Goal: Information Seeking & Learning: Find specific page/section

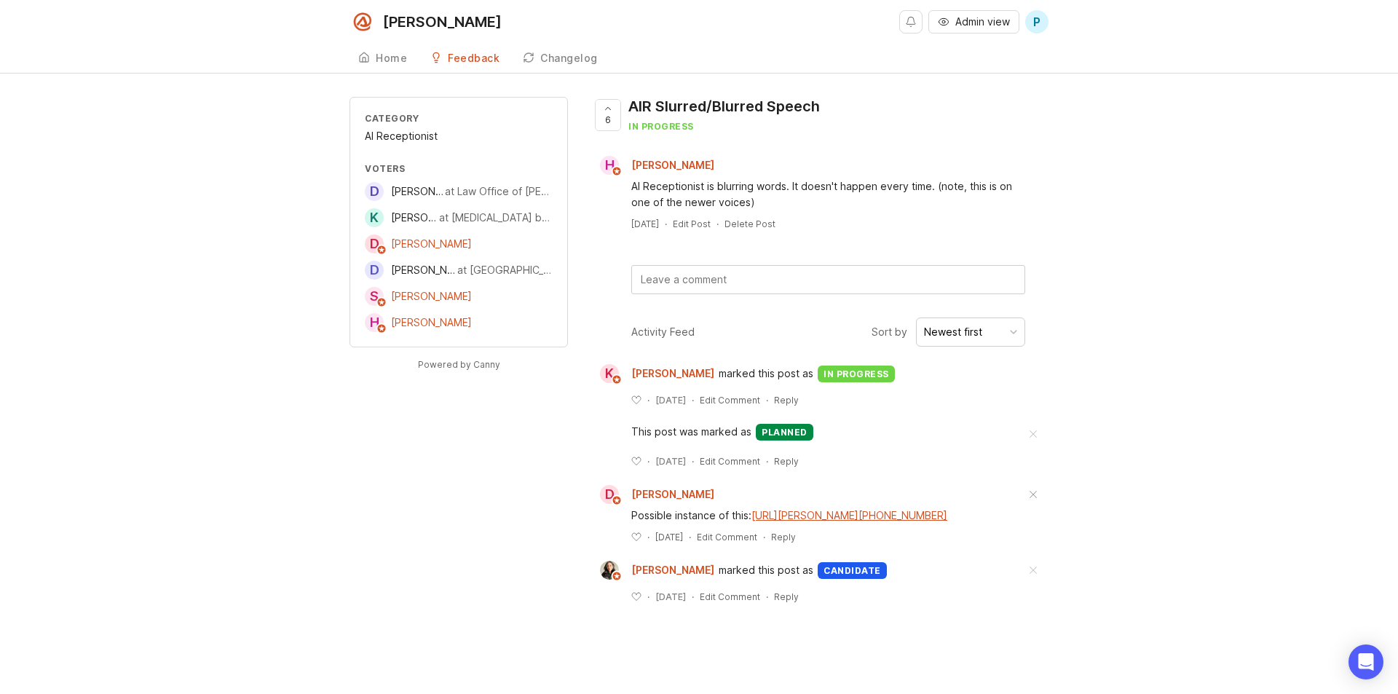
click at [744, 106] on div "AIR Slurred/Blurred Speech" at bounding box center [723, 106] width 191 height 20
click at [962, 24] on span "Admin view" at bounding box center [982, 22] width 55 height 15
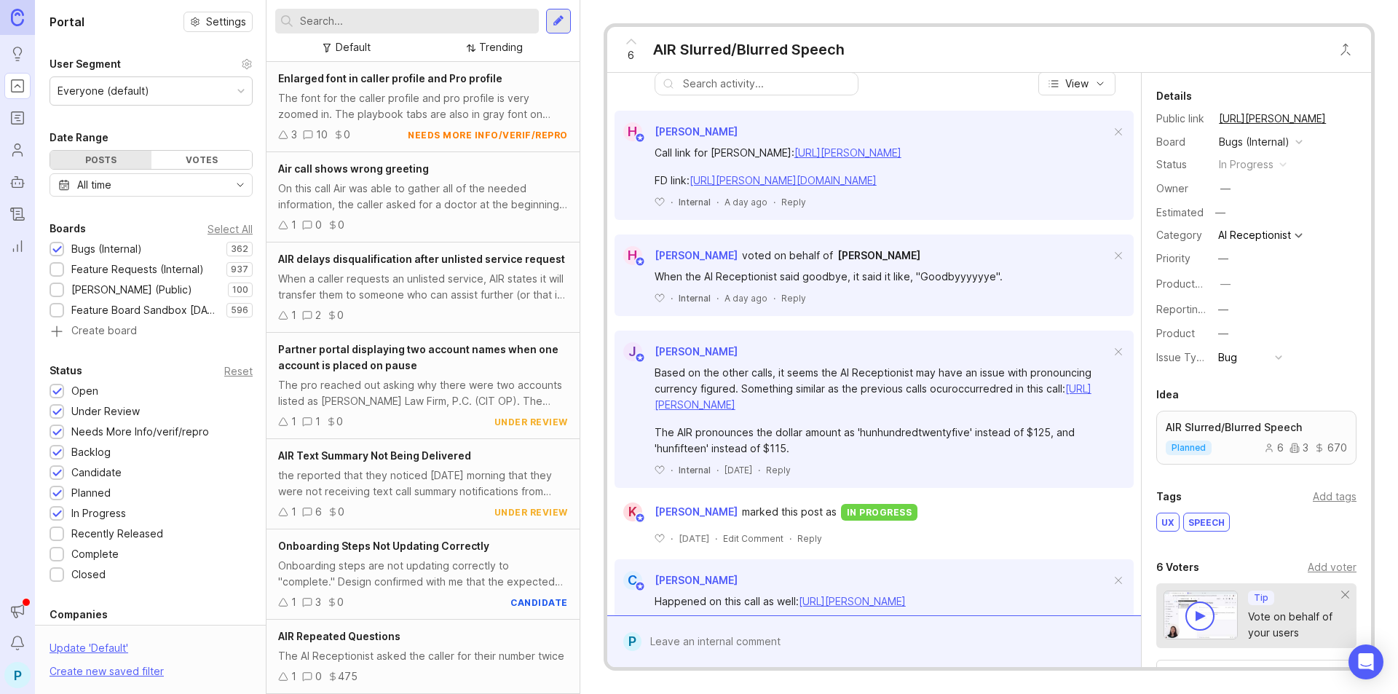
scroll to position [427, 0]
click at [397, 24] on input "text" at bounding box center [416, 21] width 233 height 16
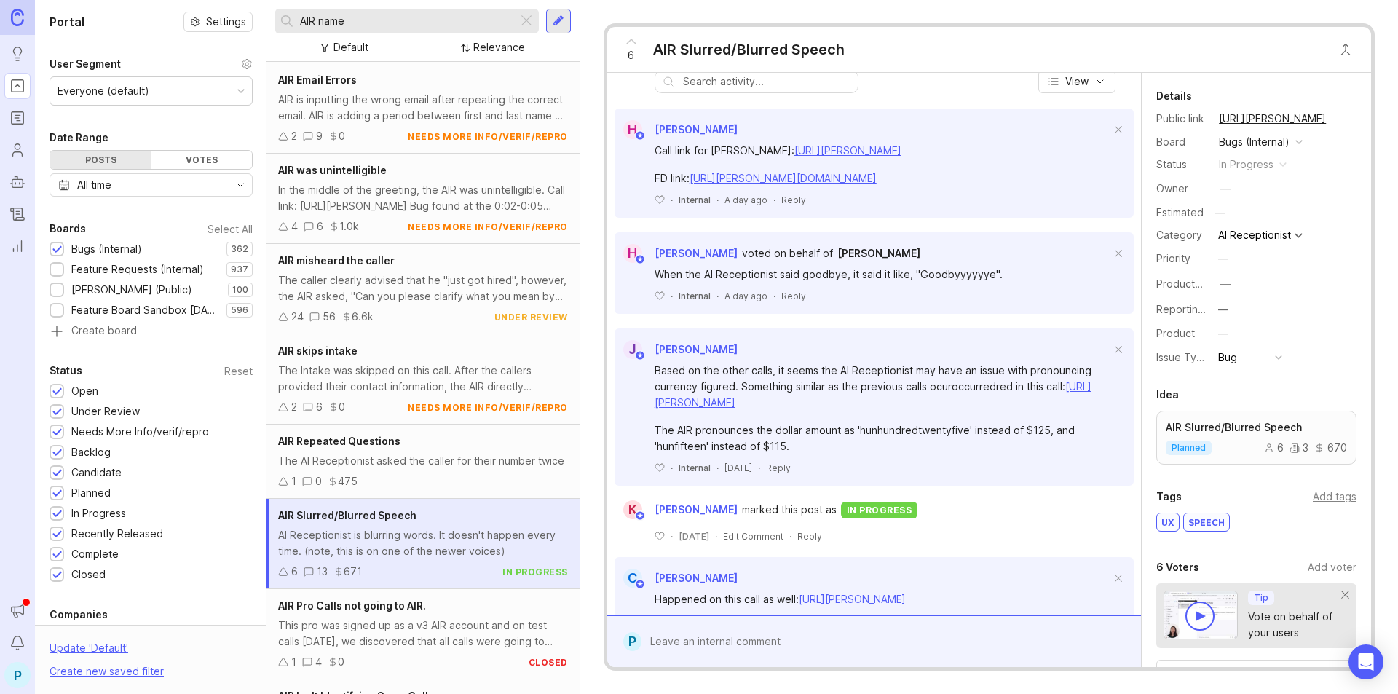
scroll to position [1151, 0]
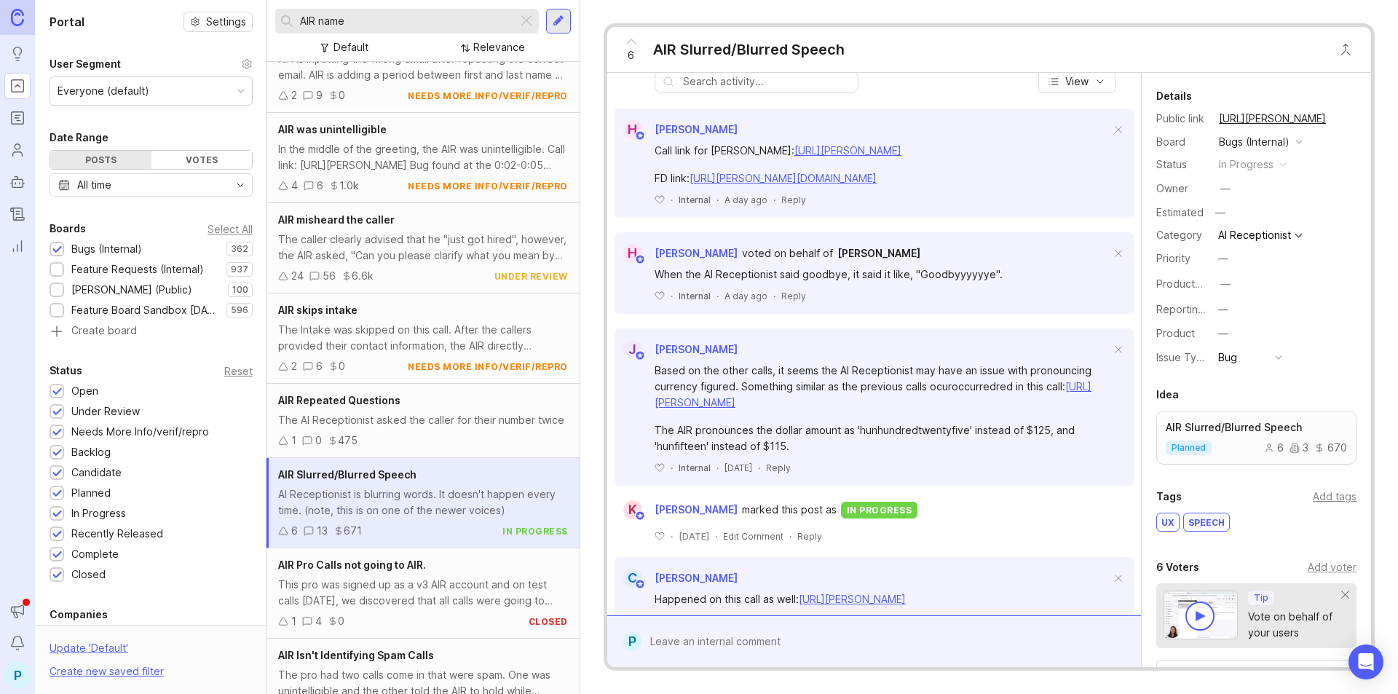
click at [395, 322] on div "The Intake was skipped on this call. After the callers provided their contact i…" at bounding box center [423, 338] width 290 height 32
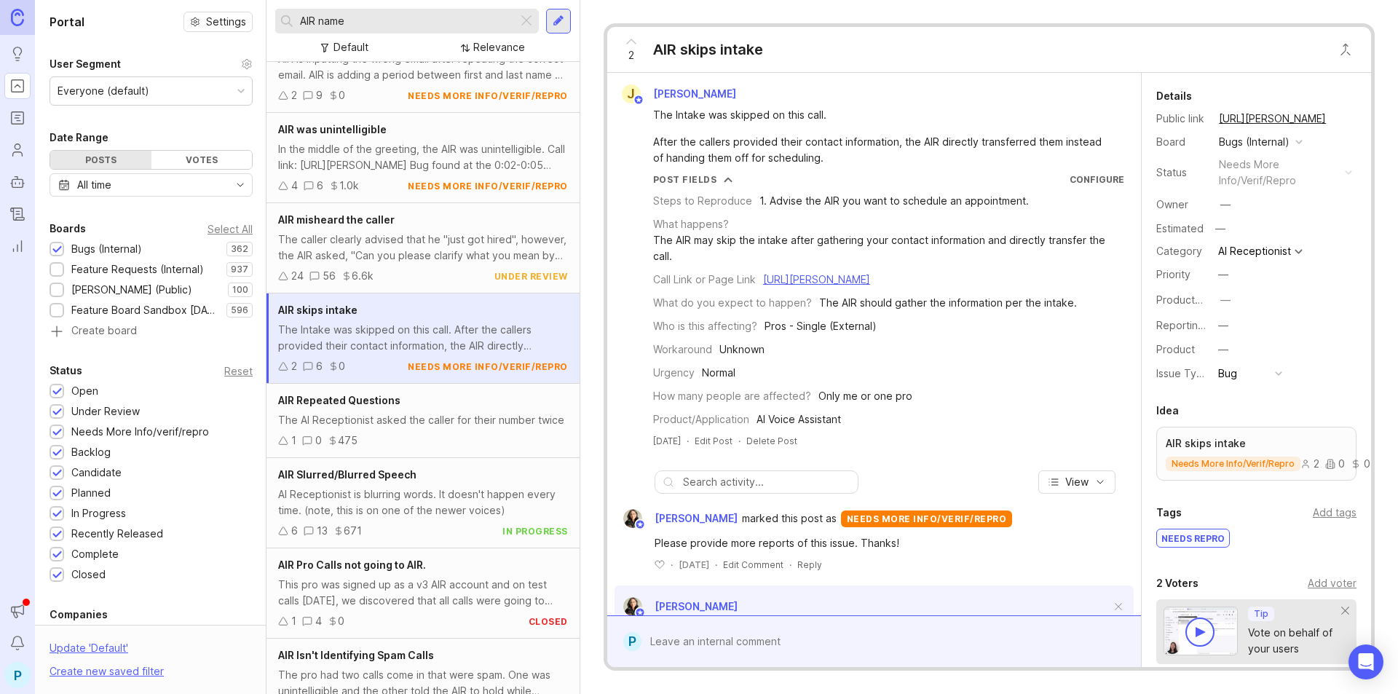
click at [399, 268] on div "24 56 6.6k under review" at bounding box center [423, 276] width 290 height 16
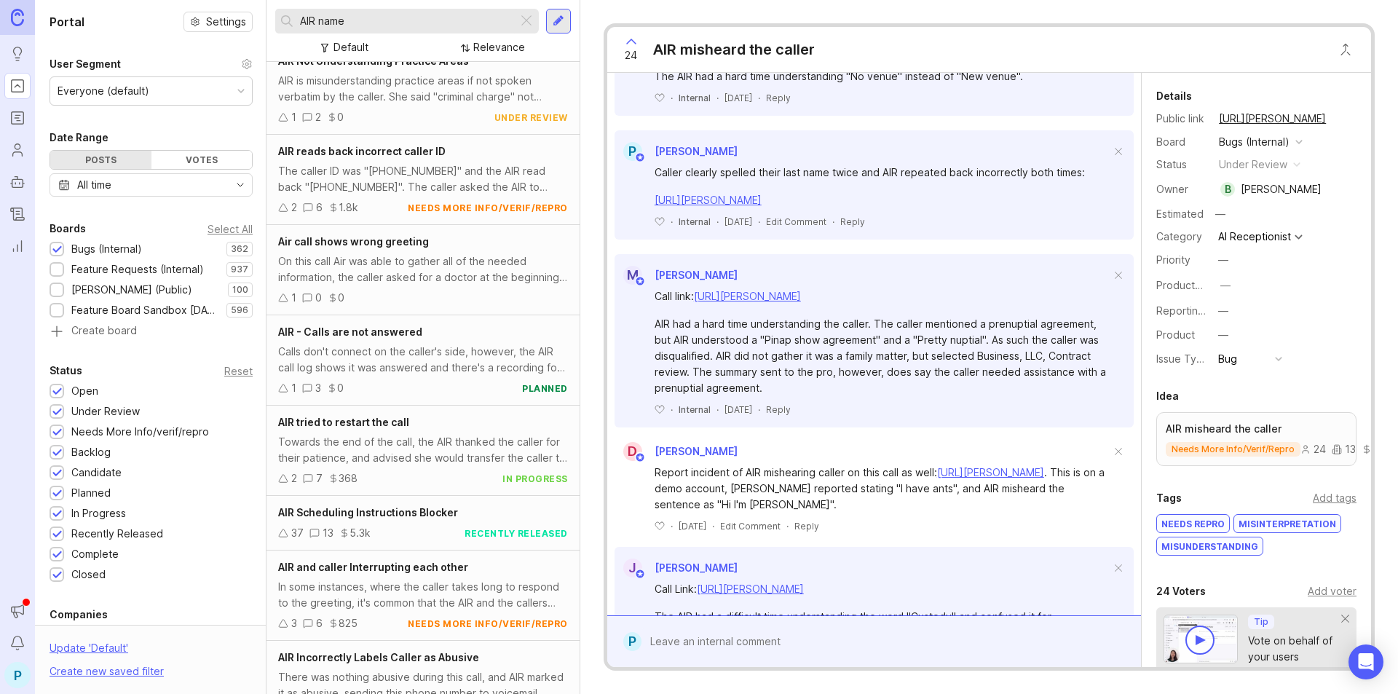
scroll to position [3307, 0]
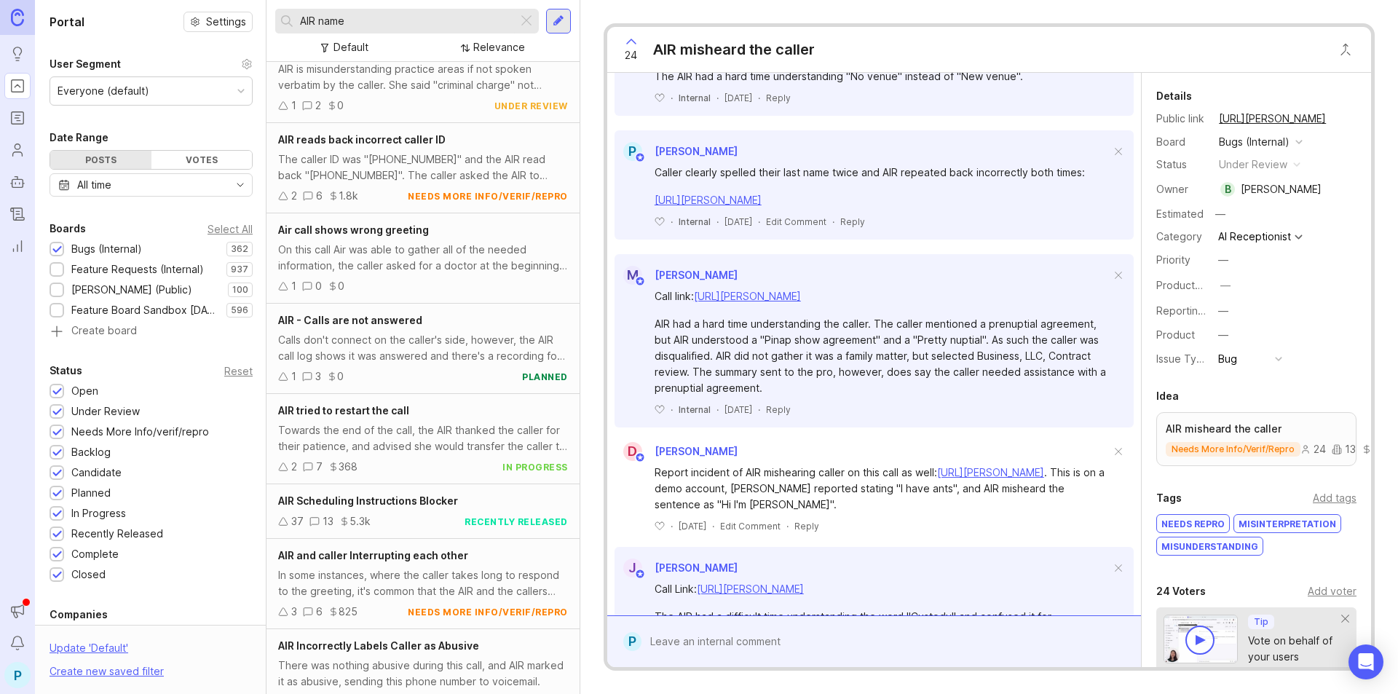
click at [355, 20] on input "AIR name" at bounding box center [406, 21] width 212 height 16
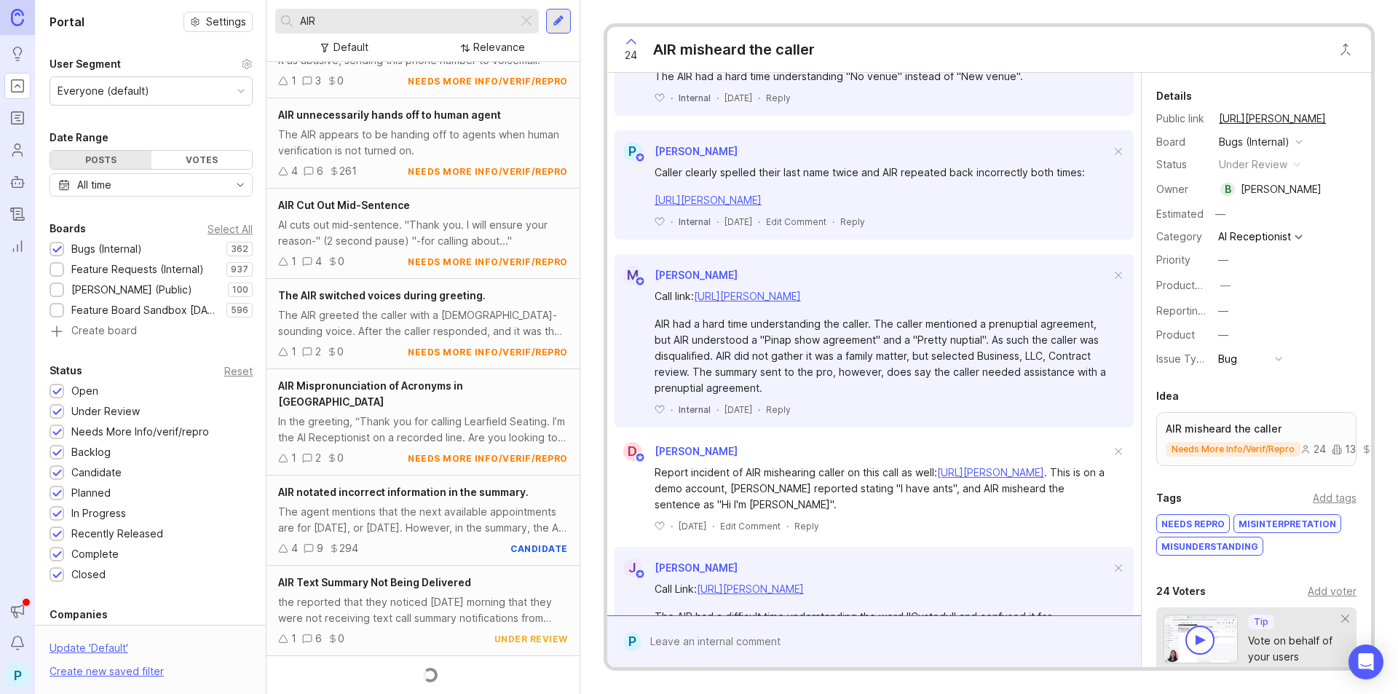
scroll to position [3307, 0]
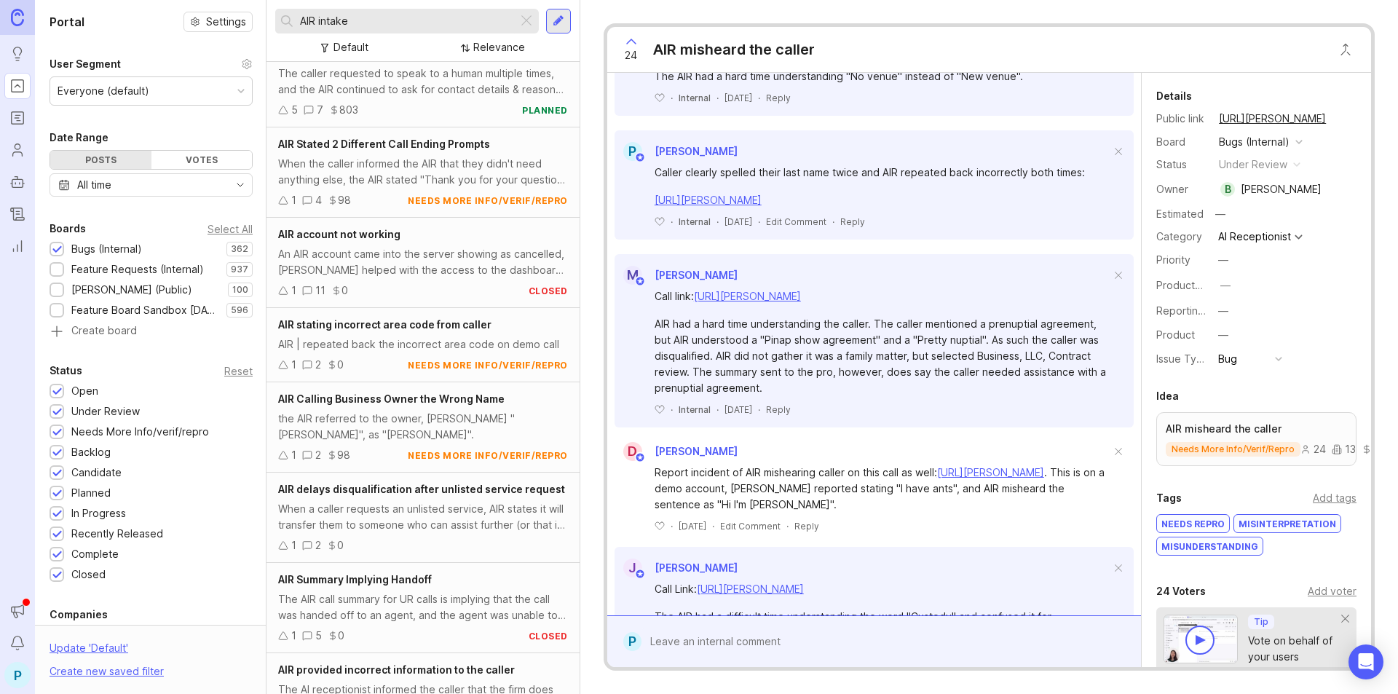
scroll to position [4660, 0]
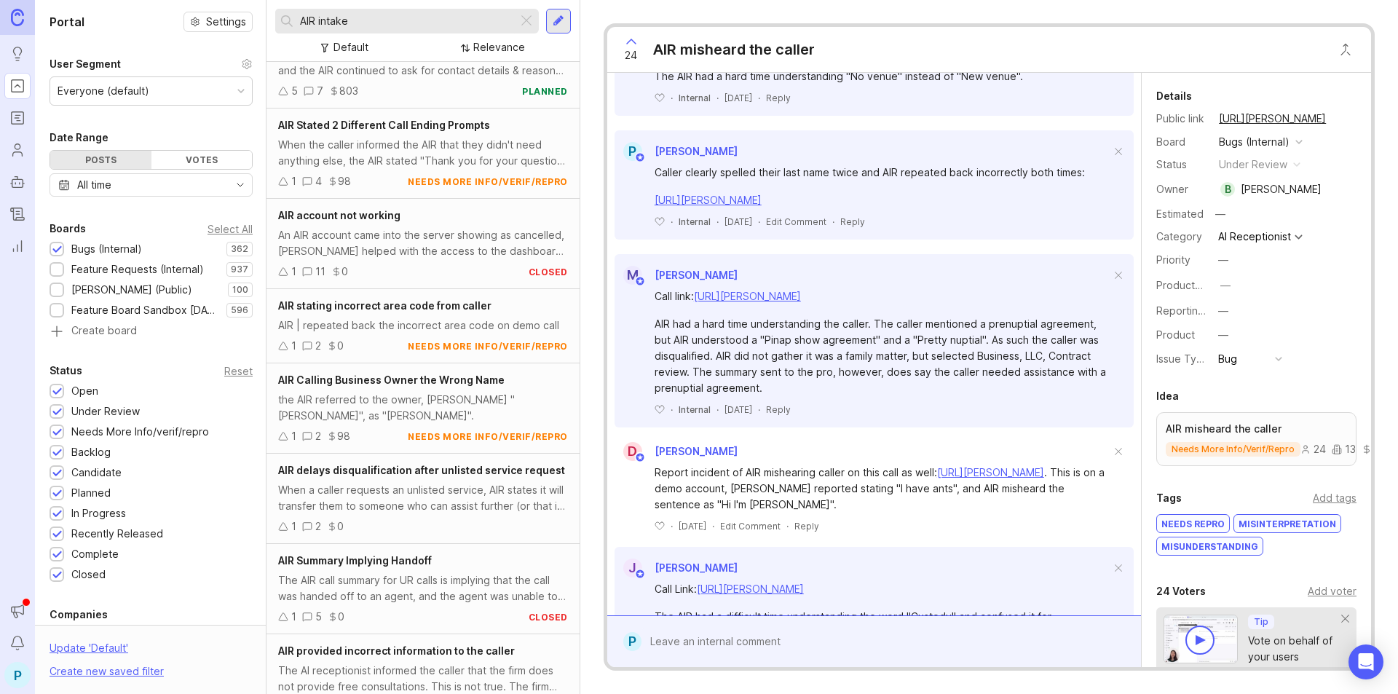
drag, startPoint x: 367, startPoint y: 19, endPoint x: 321, endPoint y: 22, distance: 46.0
click at [321, 22] on input "AIR intake" at bounding box center [406, 21] width 212 height 16
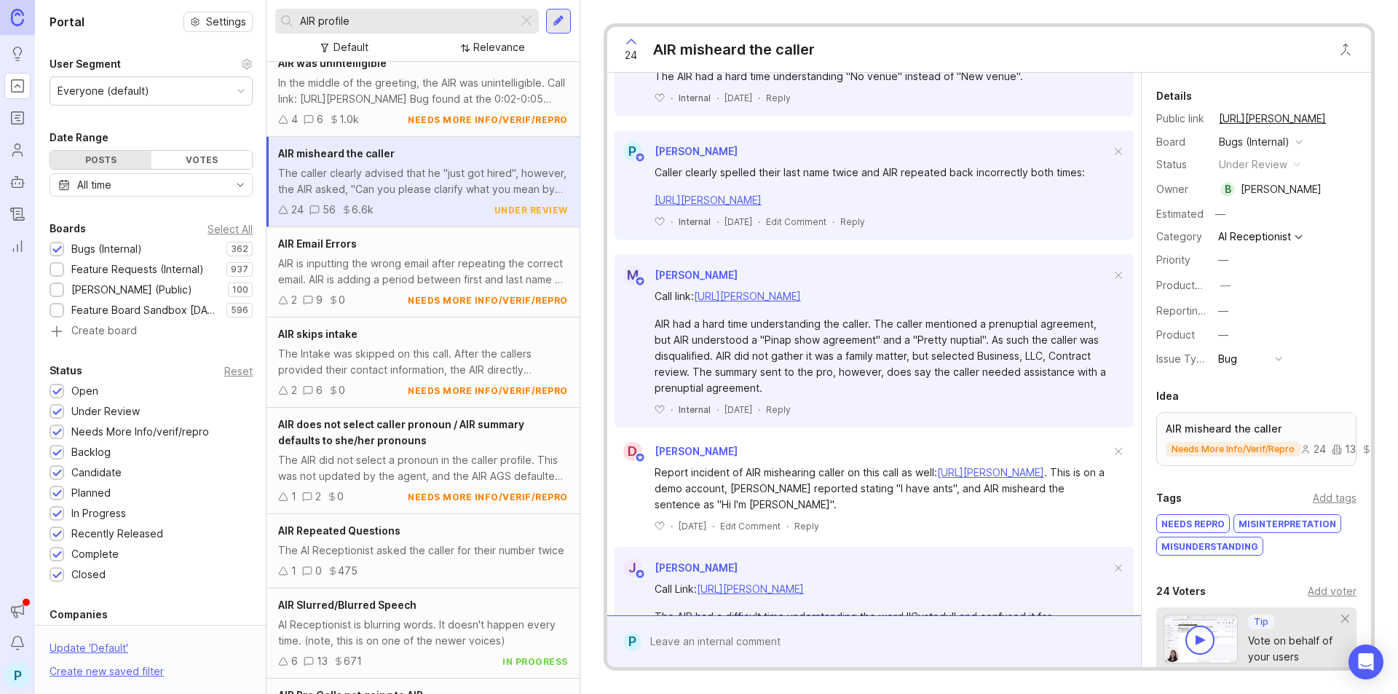
scroll to position [218, 0]
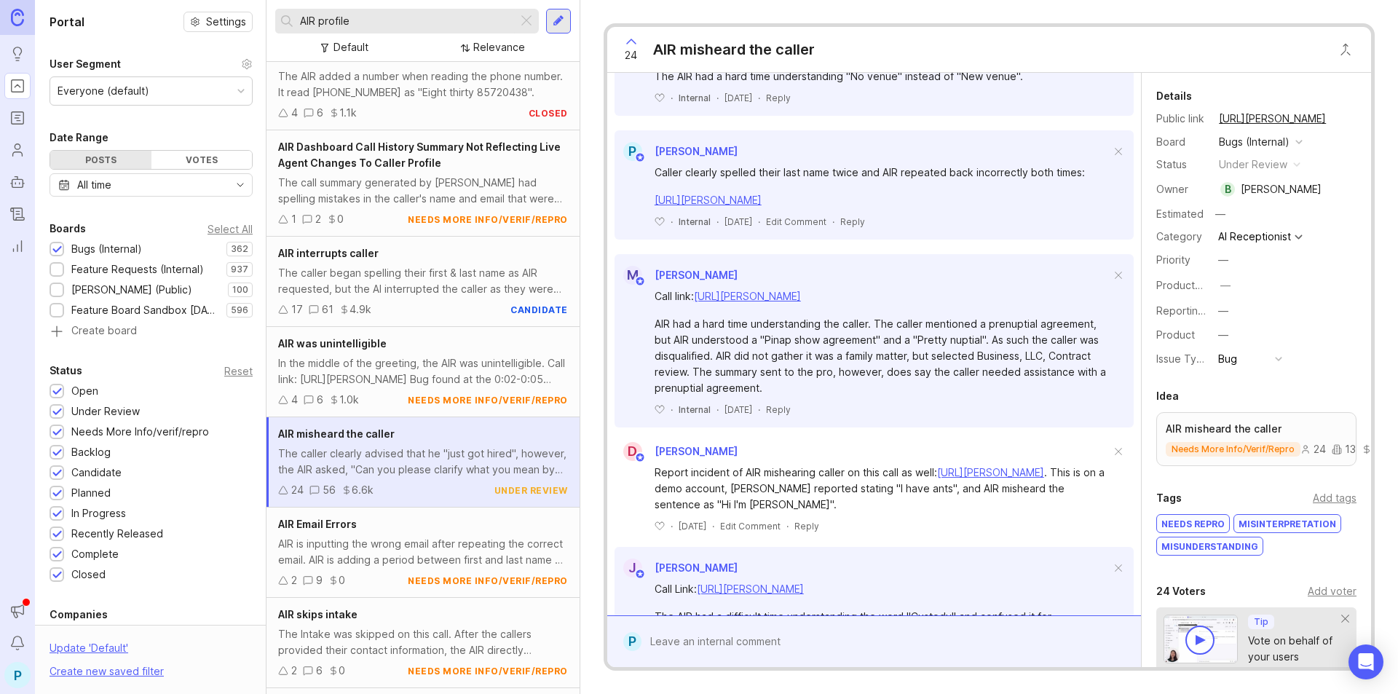
drag, startPoint x: 376, startPoint y: 21, endPoint x: 320, endPoint y: 23, distance: 56.8
click at [320, 23] on input "AIR profile" at bounding box center [406, 21] width 212 height 16
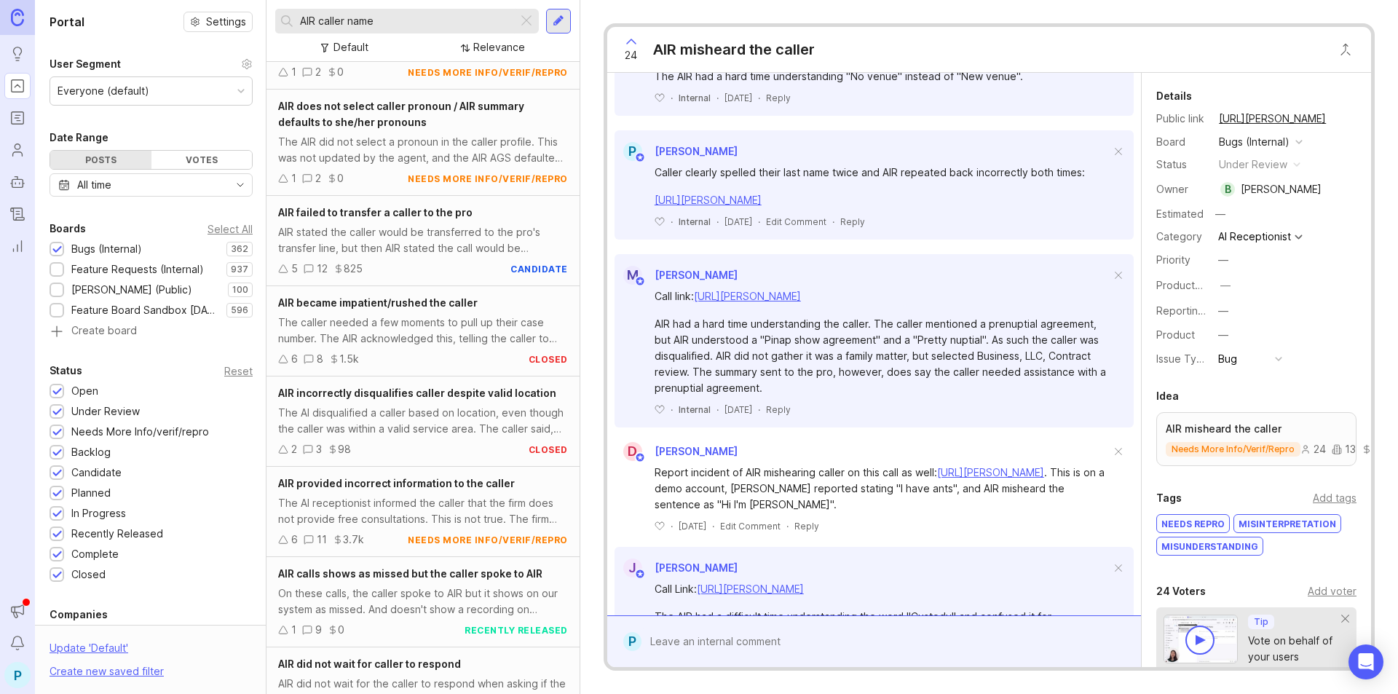
scroll to position [1165, 0]
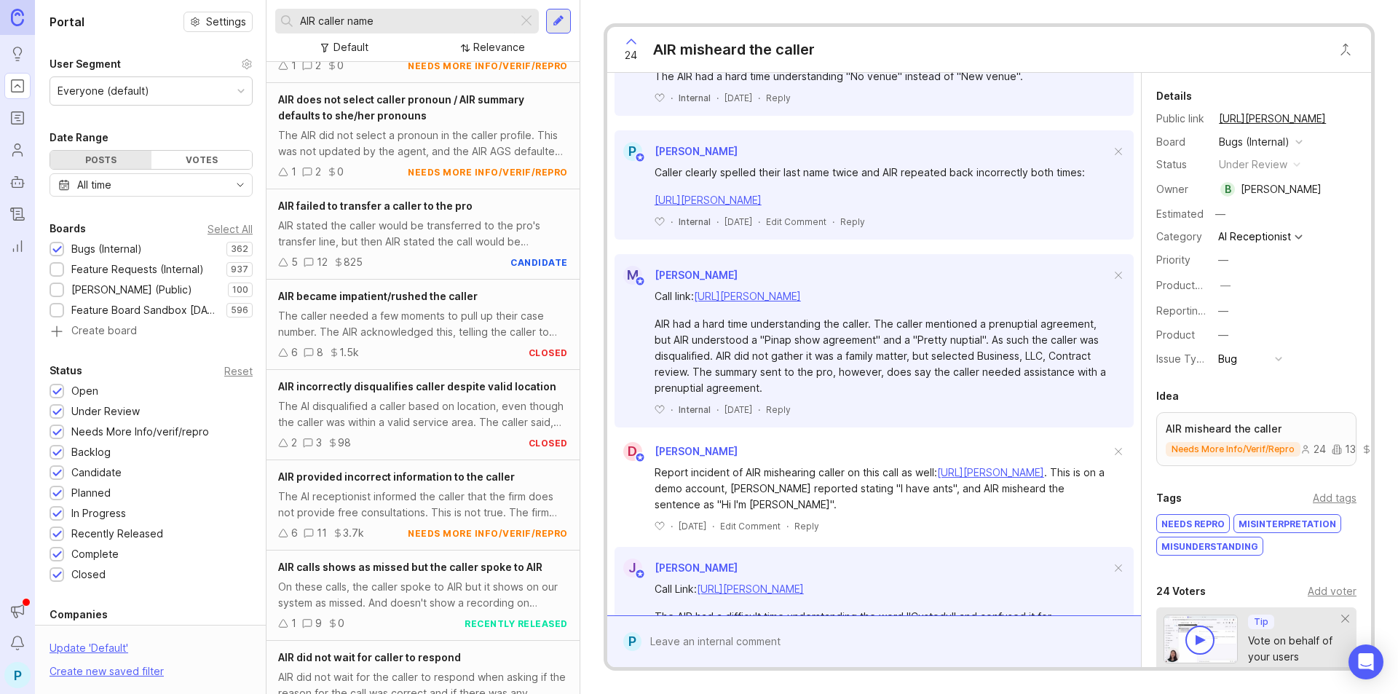
drag, startPoint x: 382, startPoint y: 25, endPoint x: 318, endPoint y: 28, distance: 64.1
click at [318, 28] on input "AIR caller name" at bounding box center [406, 21] width 212 height 16
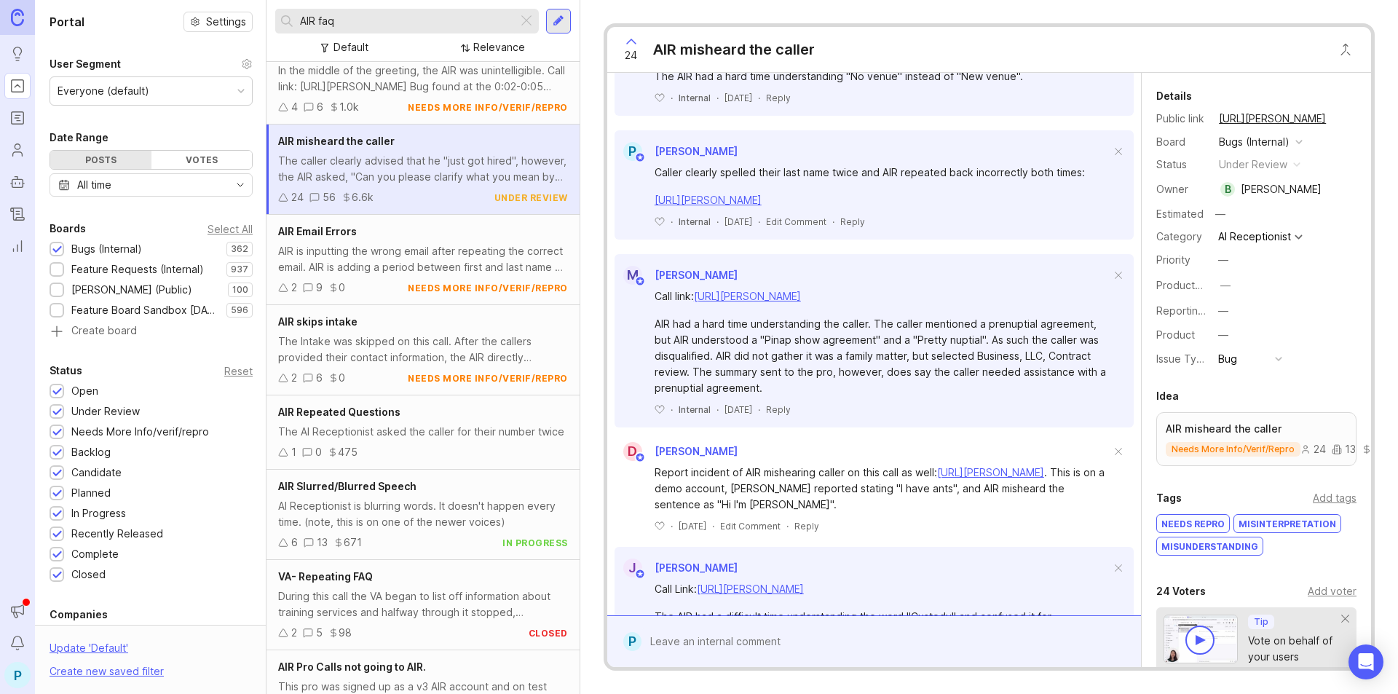
scroll to position [728, 0]
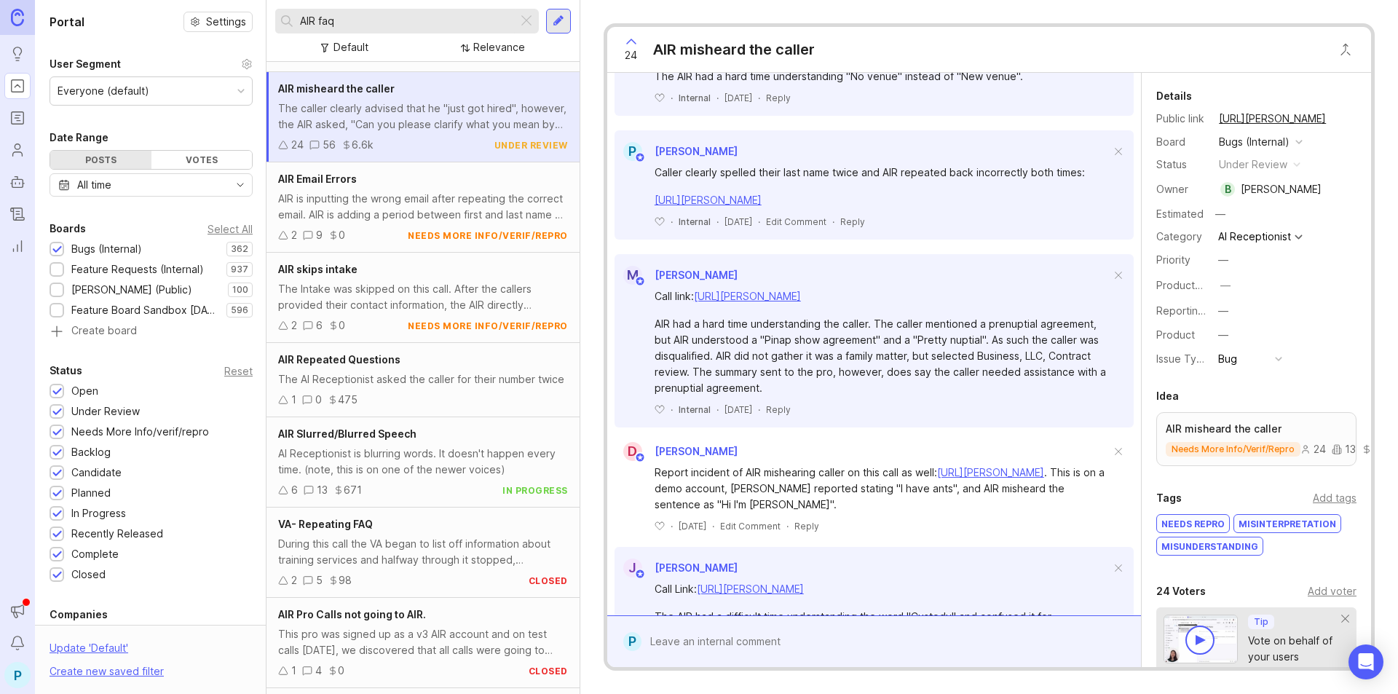
type input "AIR faq"
